Goal: Information Seeking & Learning: Find contact information

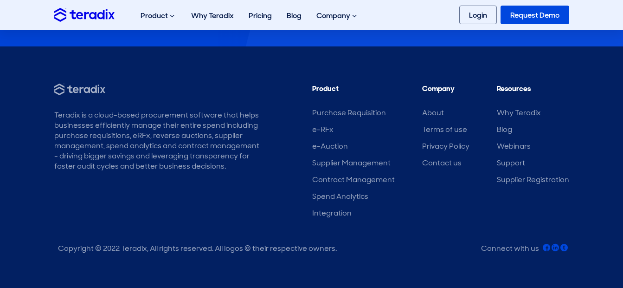
scroll to position [2945, 0]
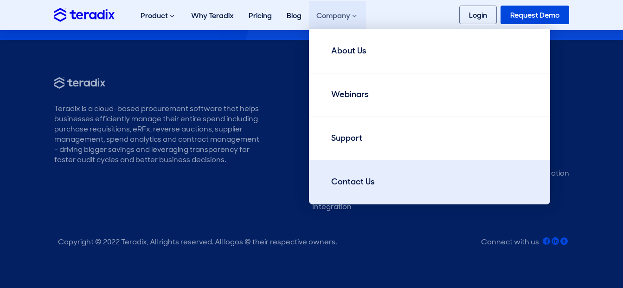
click at [373, 178] on div "Contact Us" at bounding box center [353, 181] width 44 height 13
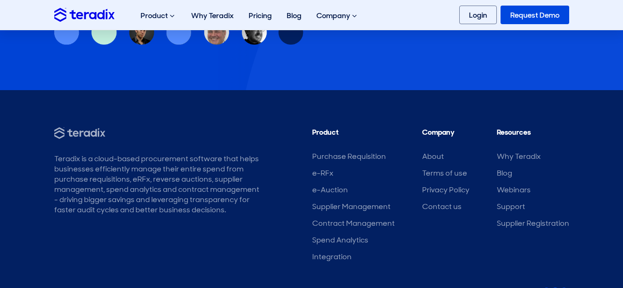
scroll to position [932, 0]
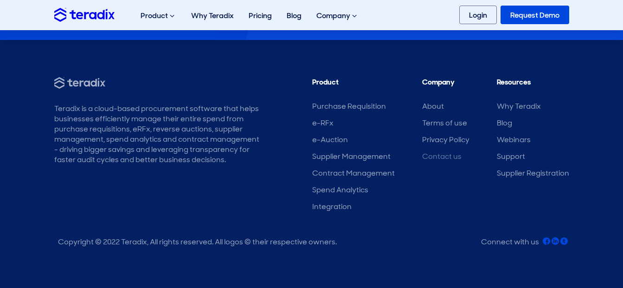
click at [430, 153] on link "Contact us" at bounding box center [441, 156] width 39 height 10
click at [549, 245] on link at bounding box center [546, 242] width 7 height 10
